Goal: Information Seeking & Learning: Learn about a topic

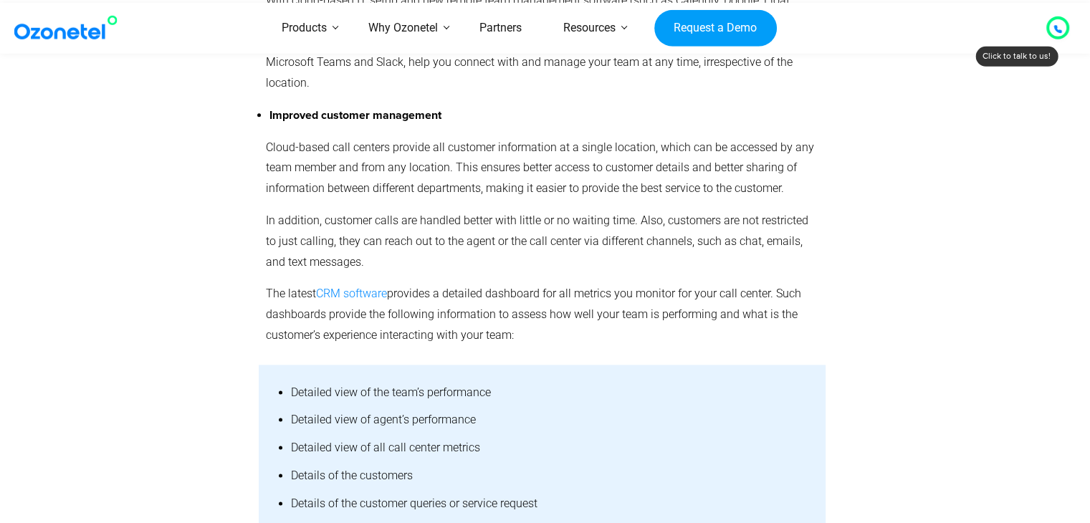
scroll to position [3247, 0]
